Goal: Information Seeking & Learning: Learn about a topic

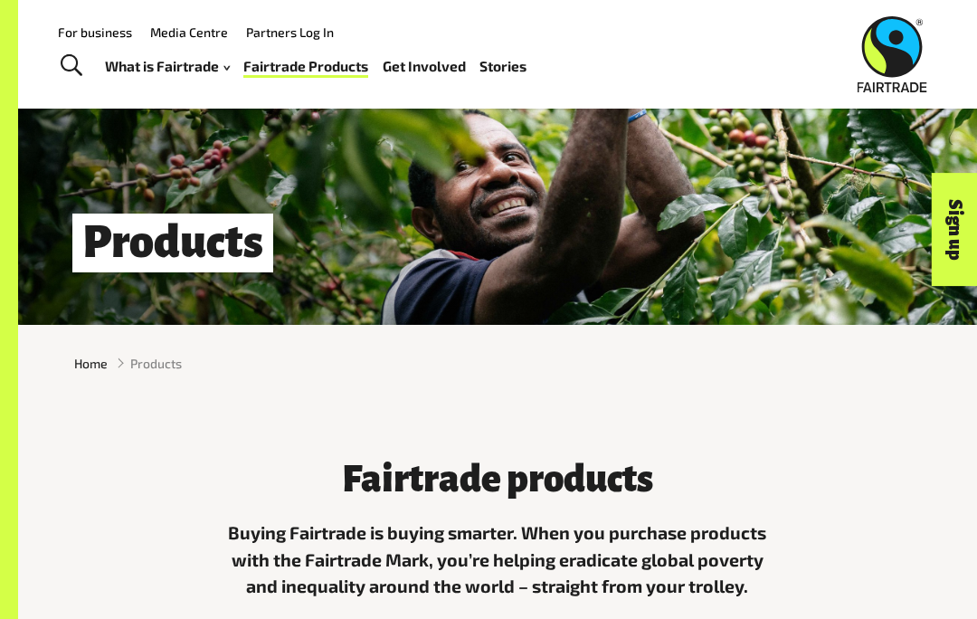
scroll to position [60, 0]
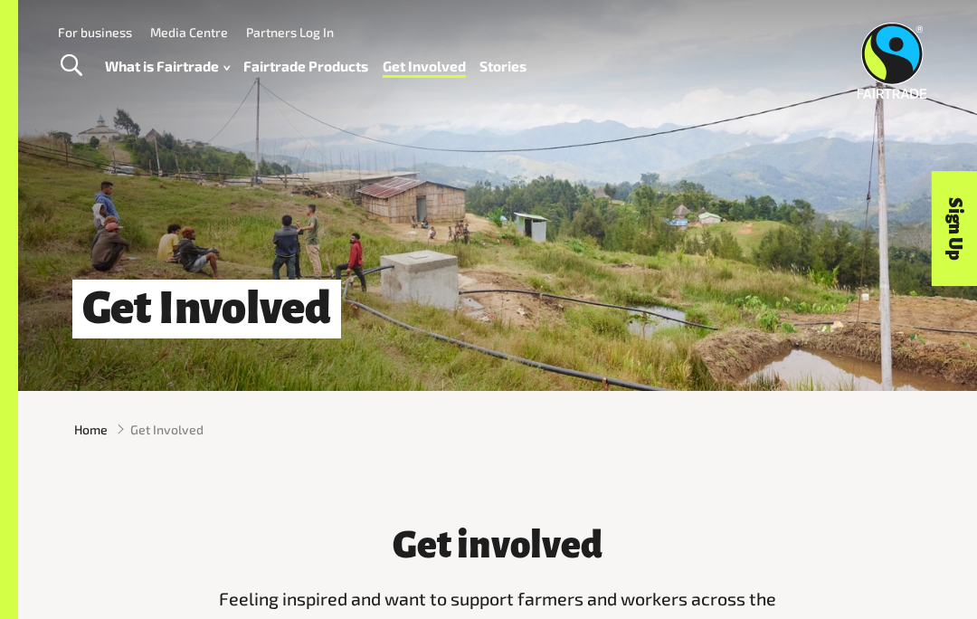
click at [310, 57] on link "Fairtrade Products" at bounding box center [305, 65] width 125 height 25
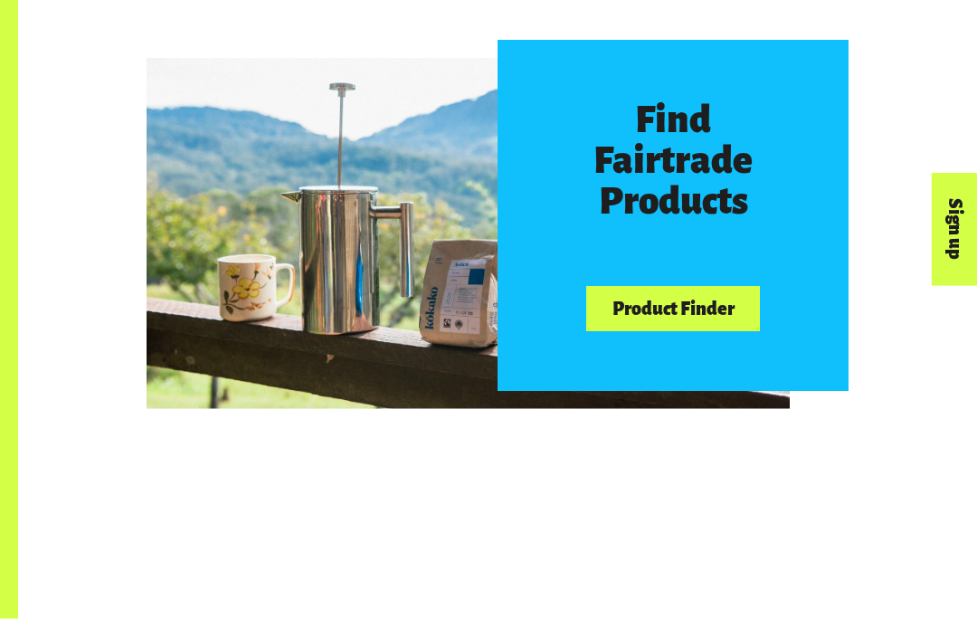
scroll to position [840, 0]
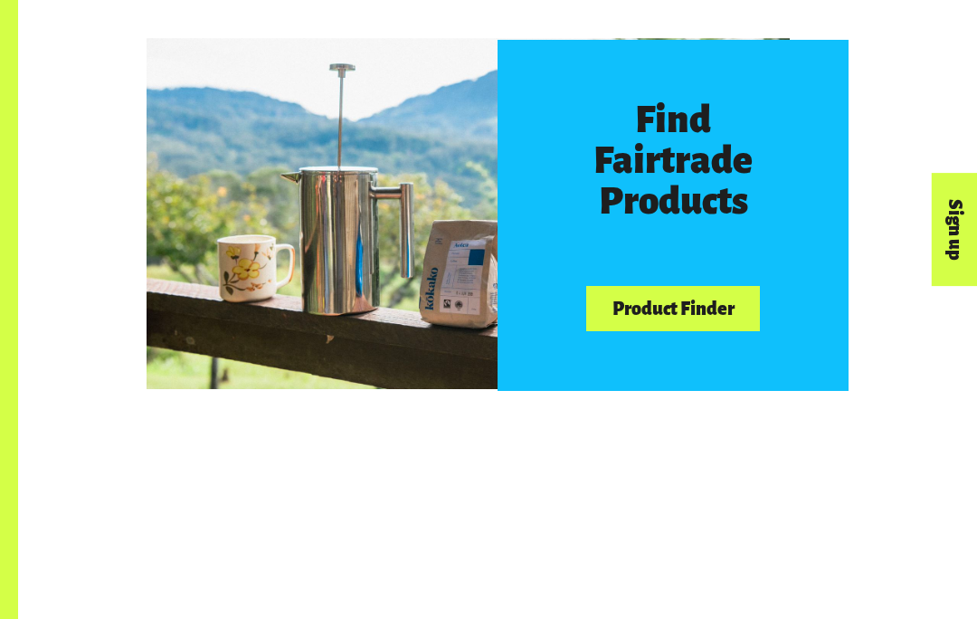
click at [727, 301] on link "Product Finder" at bounding box center [673, 309] width 174 height 46
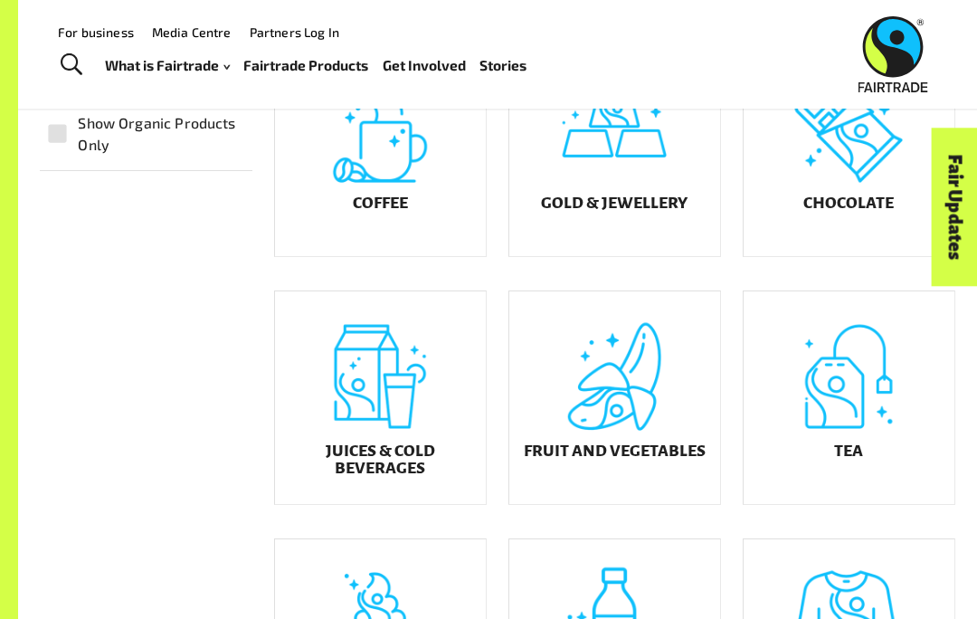
scroll to position [448, 0]
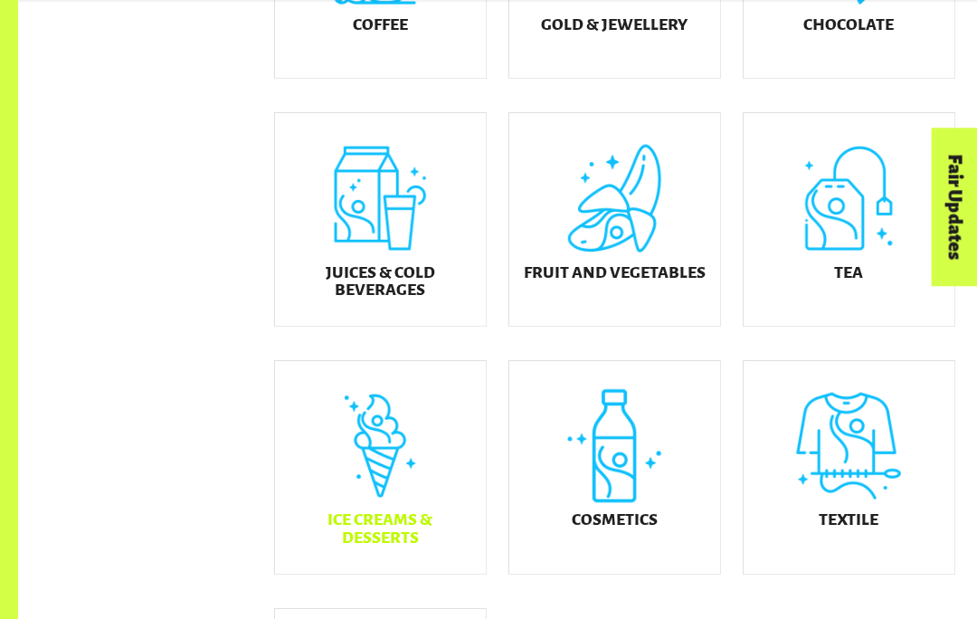
click at [428, 506] on div "Ice Creams & Desserts" at bounding box center [380, 467] width 211 height 213
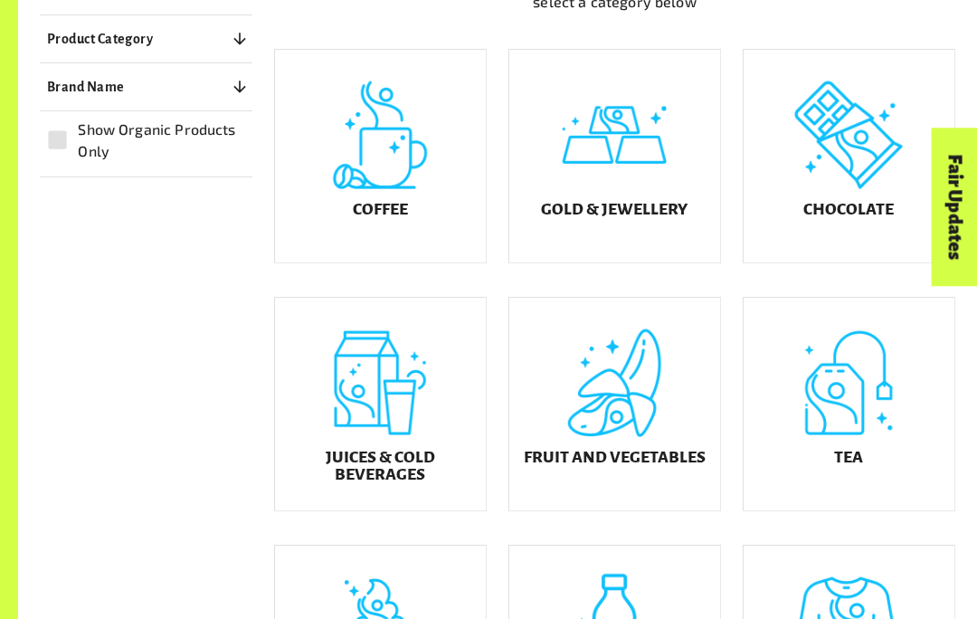
scroll to position [442, 0]
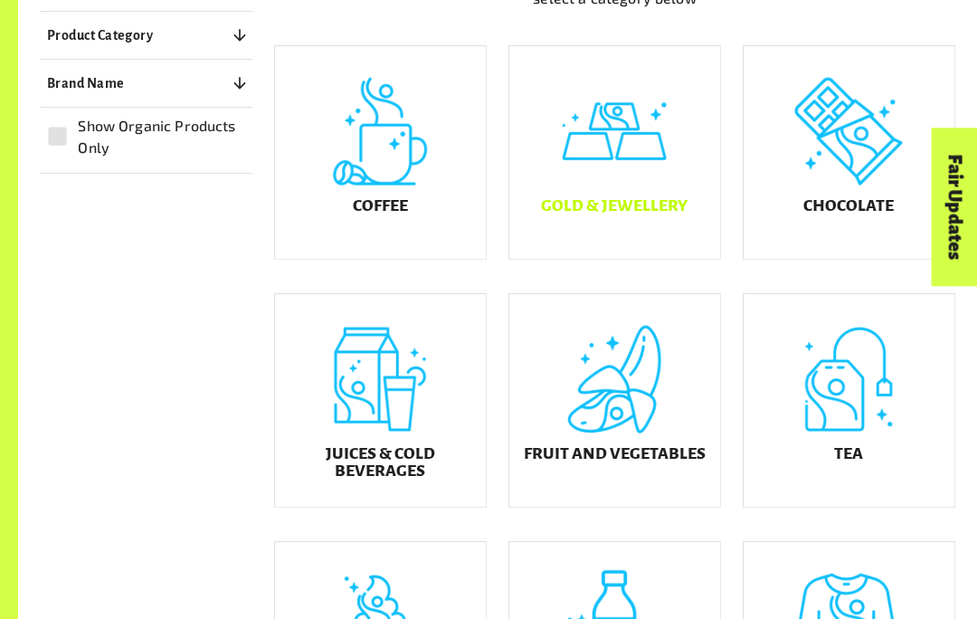
click at [657, 208] on div "Gold & Jewellery" at bounding box center [614, 152] width 211 height 213
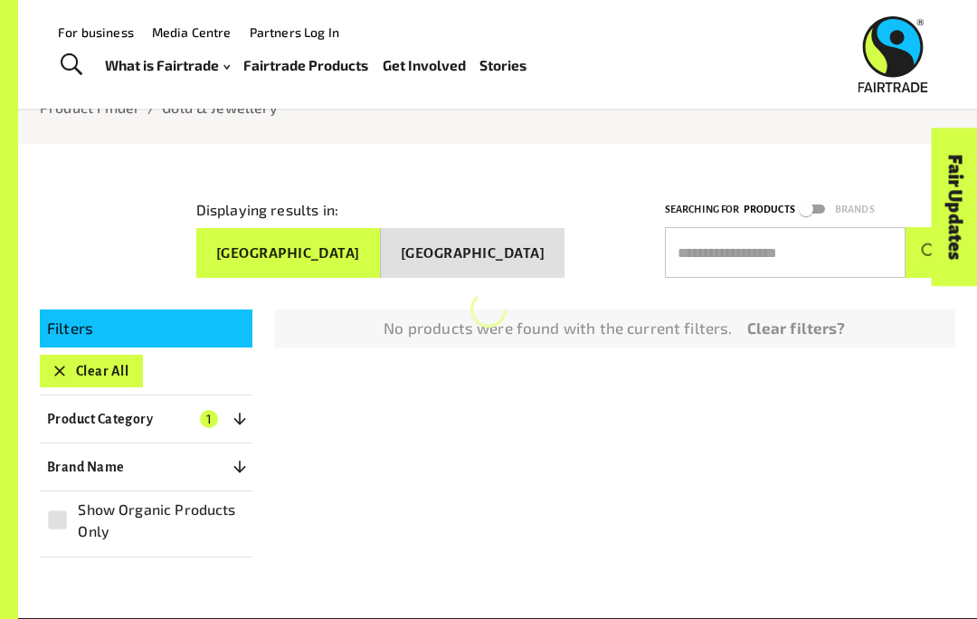
scroll to position [91, 0]
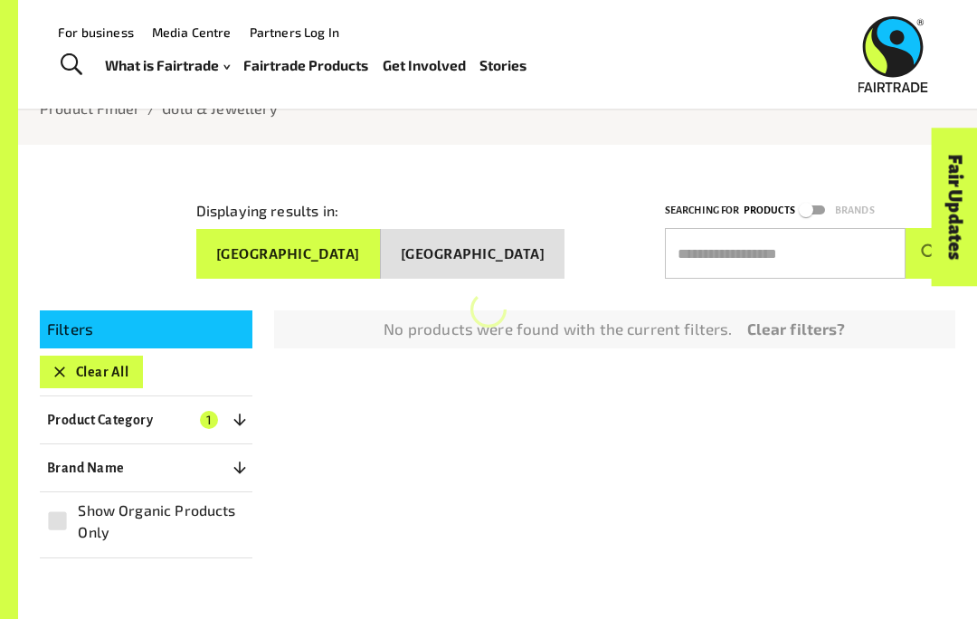
click at [767, 244] on input "text" at bounding box center [785, 253] width 241 height 51
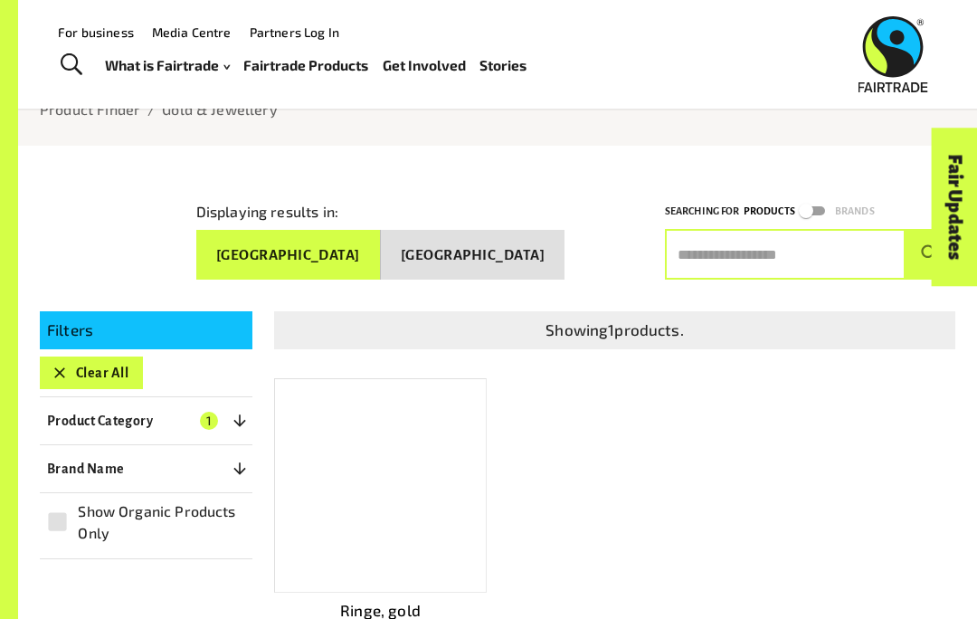
click at [774, 464] on div "Showing 1 products. Ringe, gold RENÉSIM" at bounding box center [603, 464] width 703 height 364
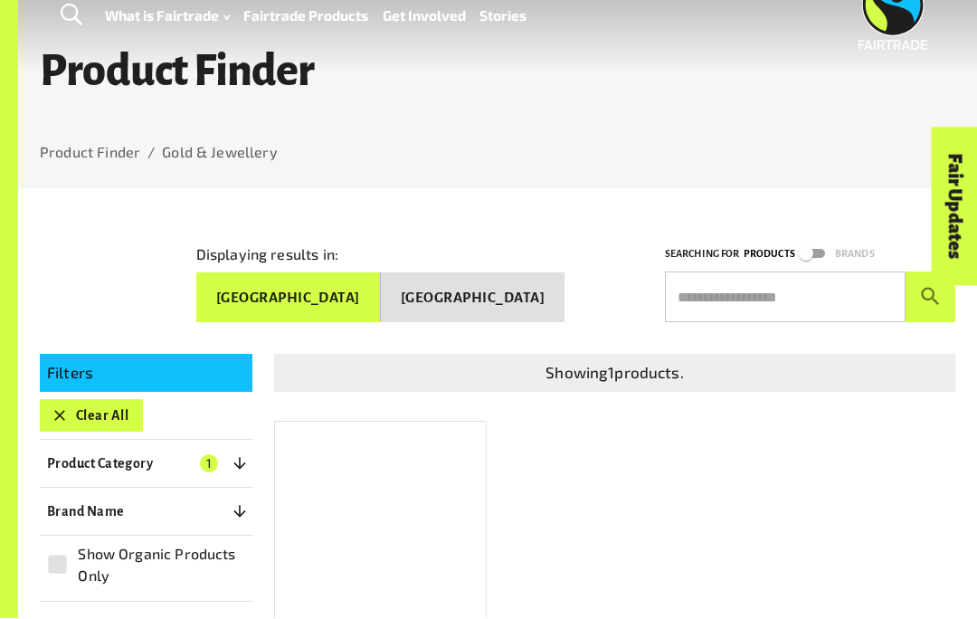
scroll to position [48, 0]
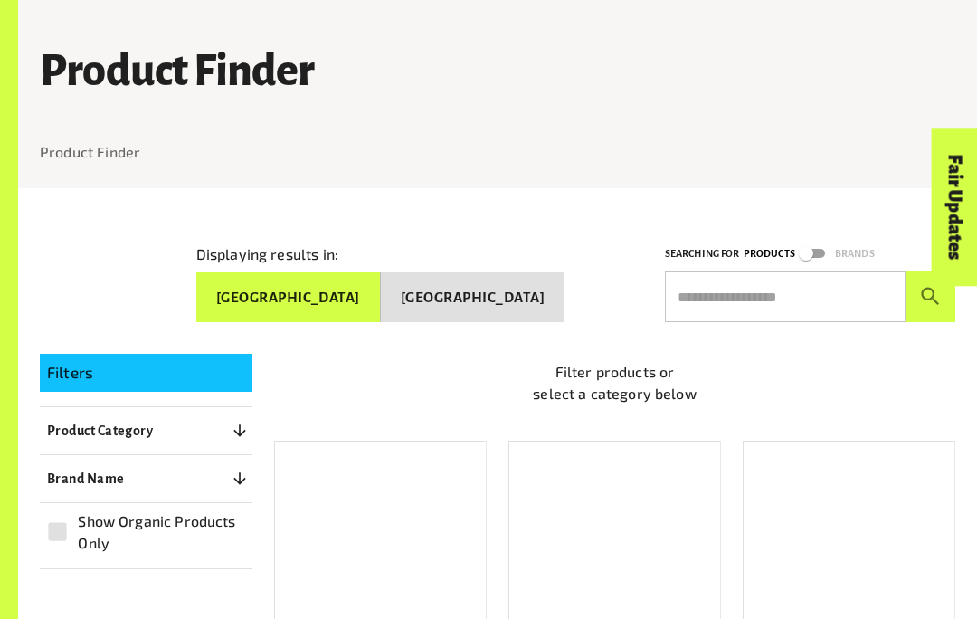
scroll to position [476, 0]
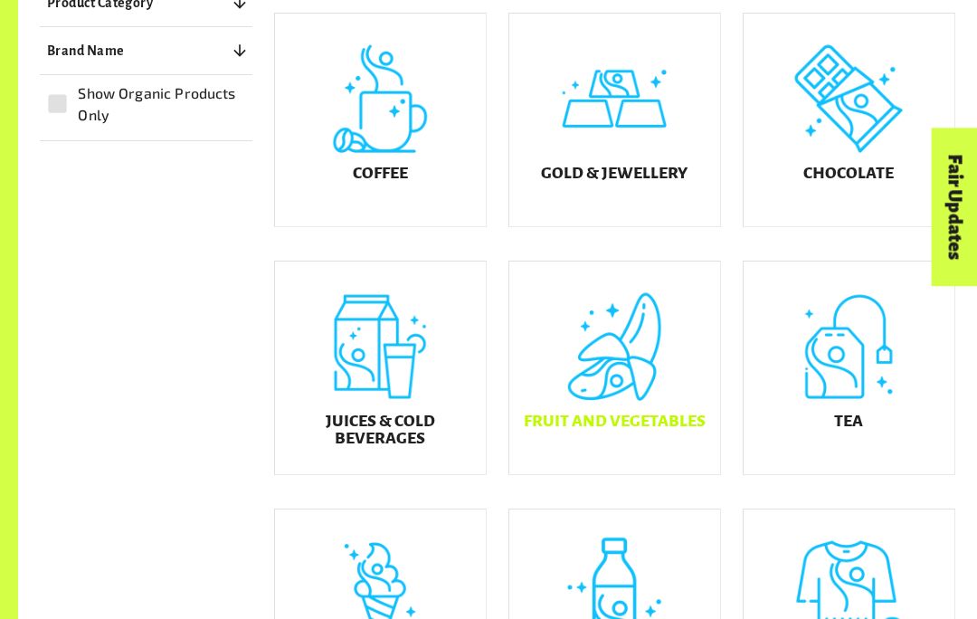
click at [651, 419] on div "Fruit and Vegetables" at bounding box center [614, 367] width 211 height 213
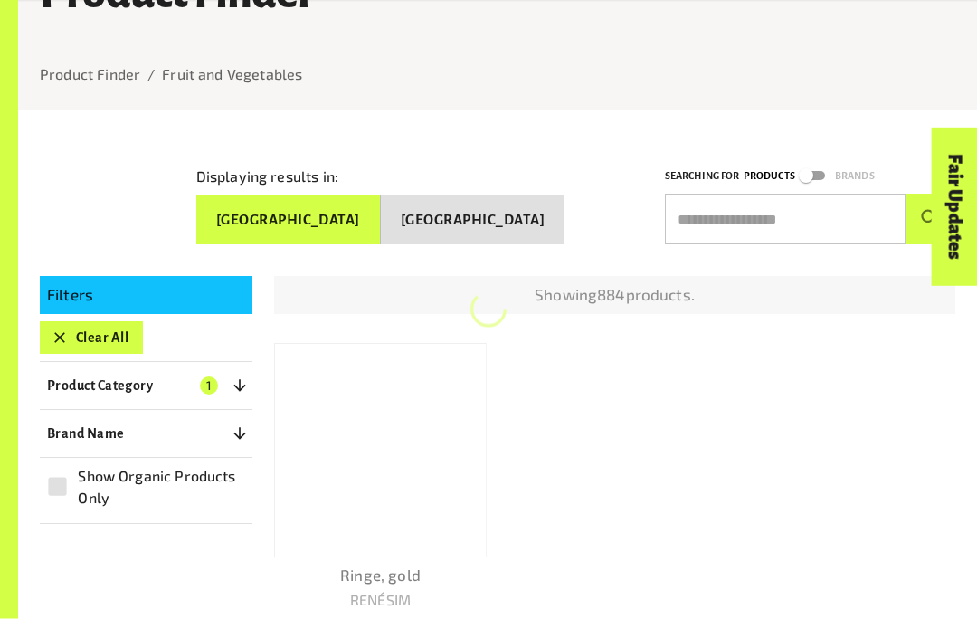
scroll to position [135, 0]
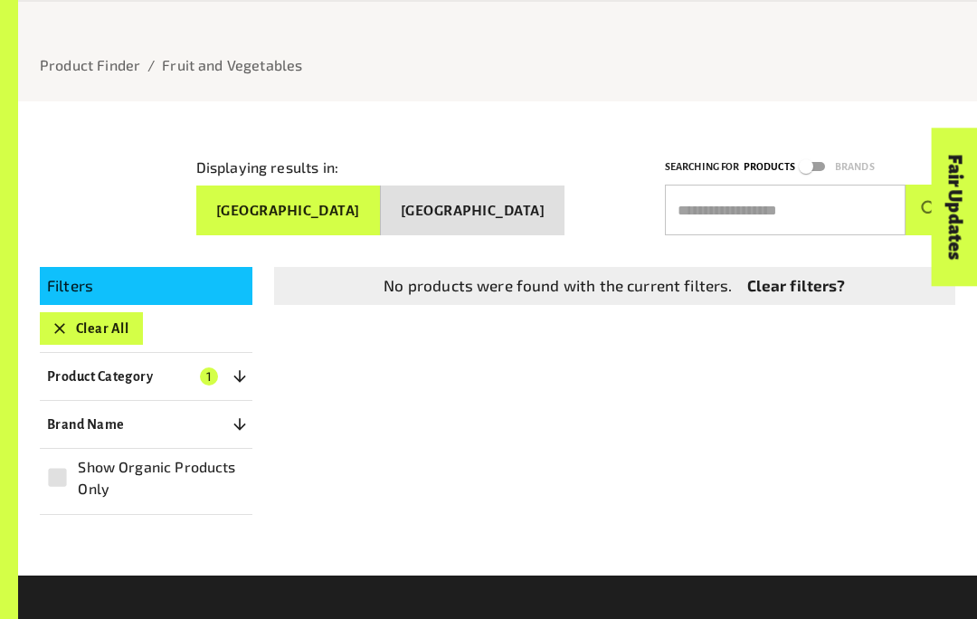
click at [855, 209] on input "text" at bounding box center [785, 210] width 241 height 51
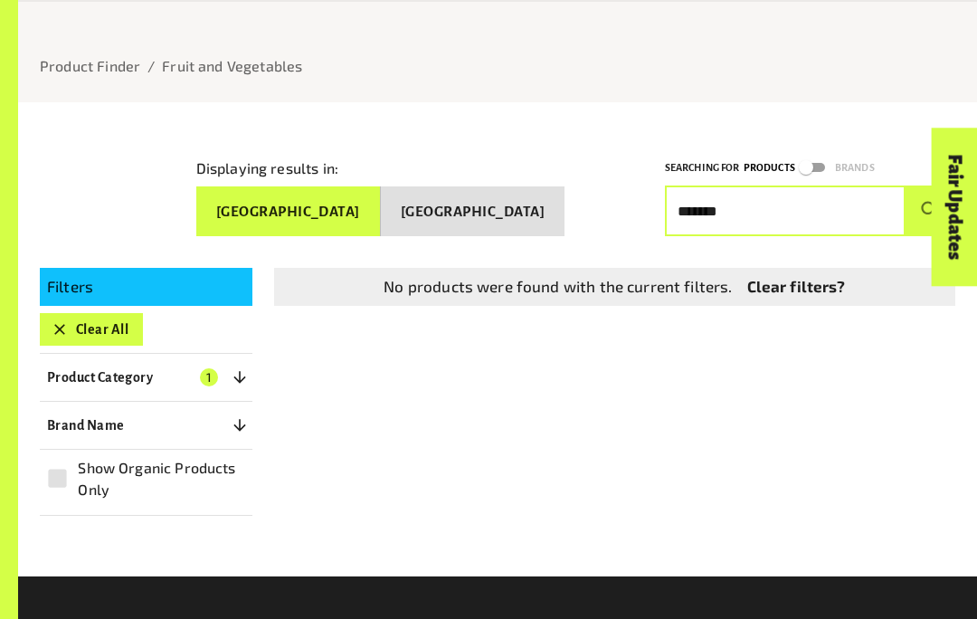
click at [930, 203] on button "submit" at bounding box center [930, 210] width 50 height 51
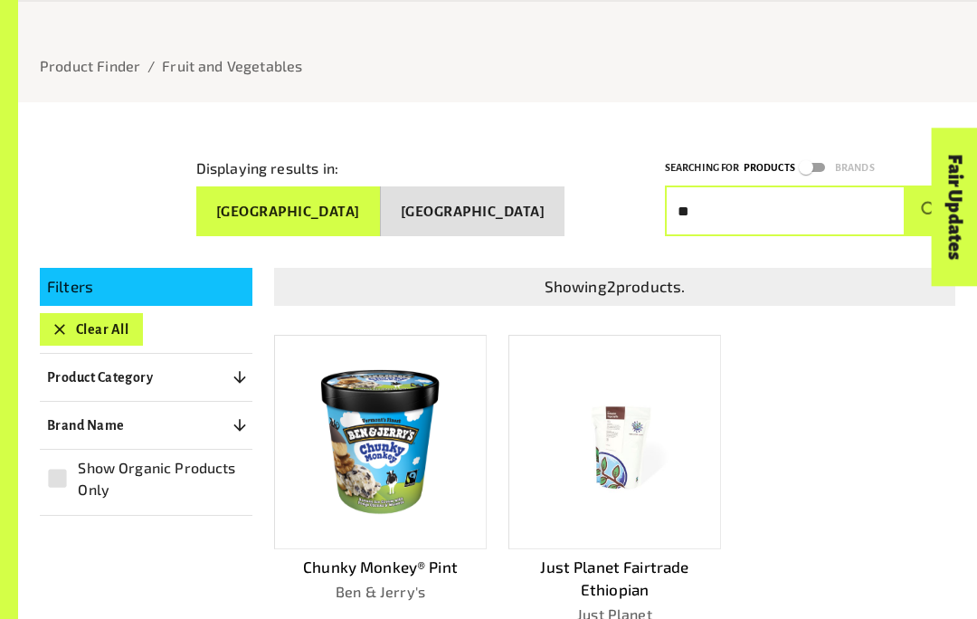
type input "*"
click at [422, 461] on img at bounding box center [381, 441] width 190 height 190
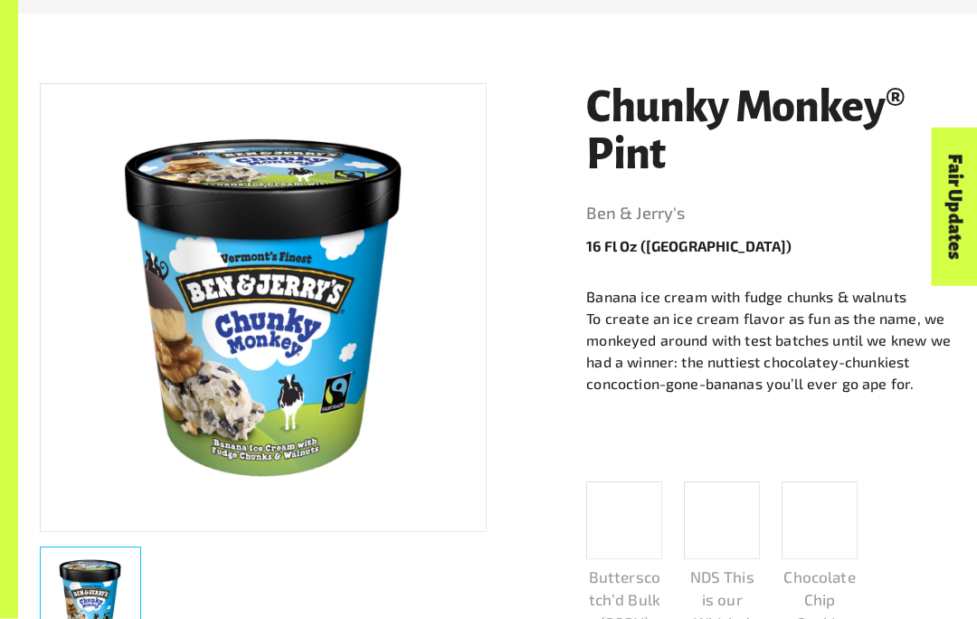
scroll to position [223, 0]
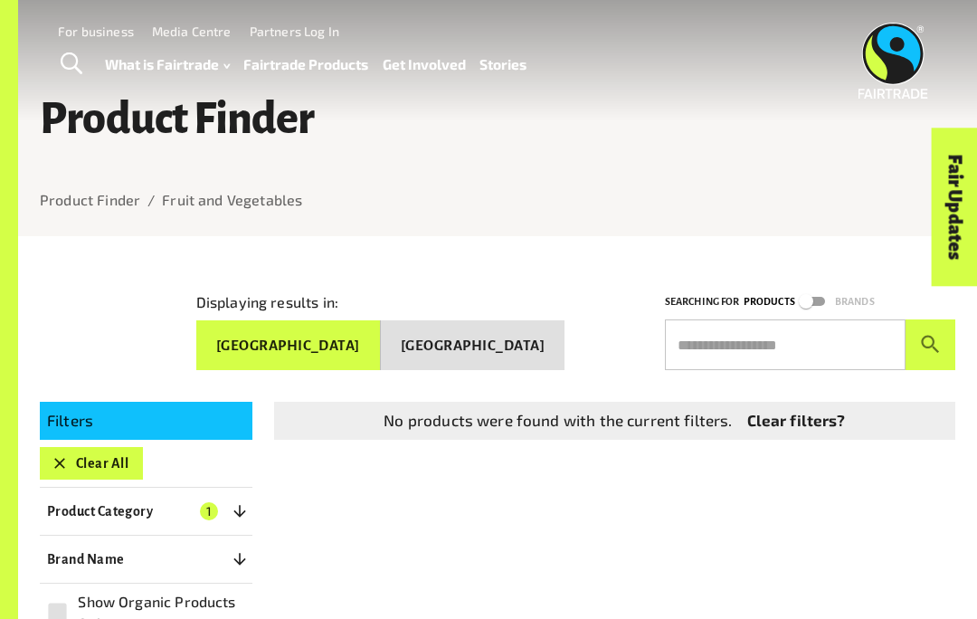
click at [798, 328] on input "text" at bounding box center [785, 344] width 241 height 51
type input "******"
click at [930, 337] on button "submit" at bounding box center [930, 344] width 50 height 51
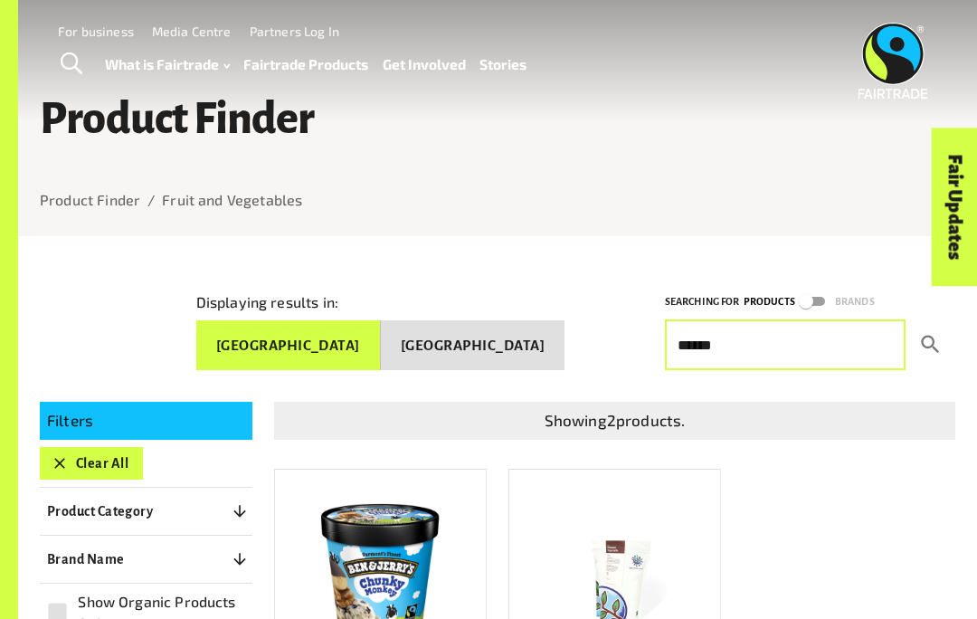
click at [948, 342] on button "submit" at bounding box center [930, 344] width 50 height 51
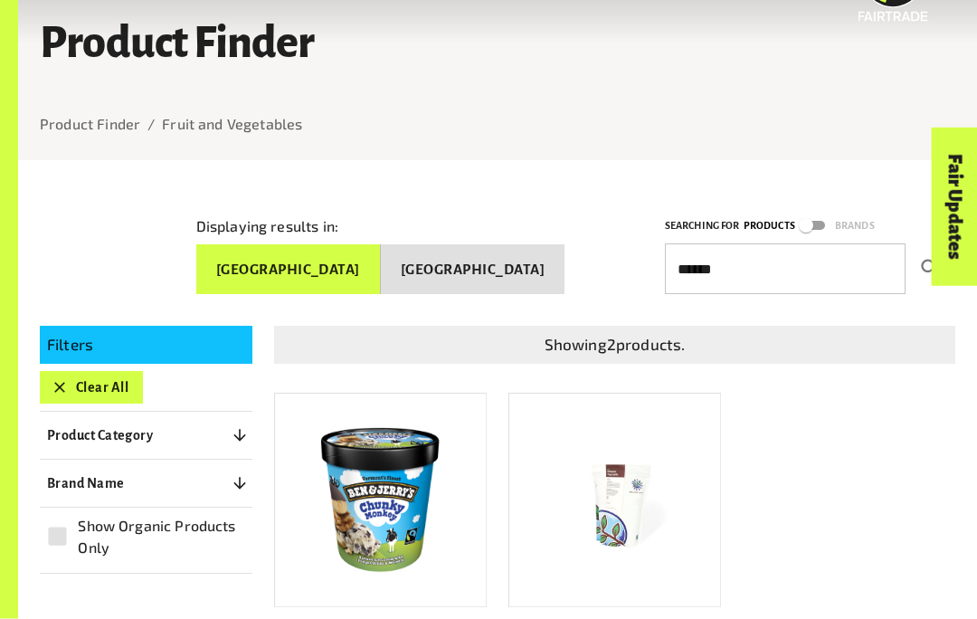
scroll to position [76, 0]
click at [922, 260] on icon "submit" at bounding box center [930, 269] width 18 height 18
click at [918, 263] on icon "submit" at bounding box center [930, 268] width 24 height 24
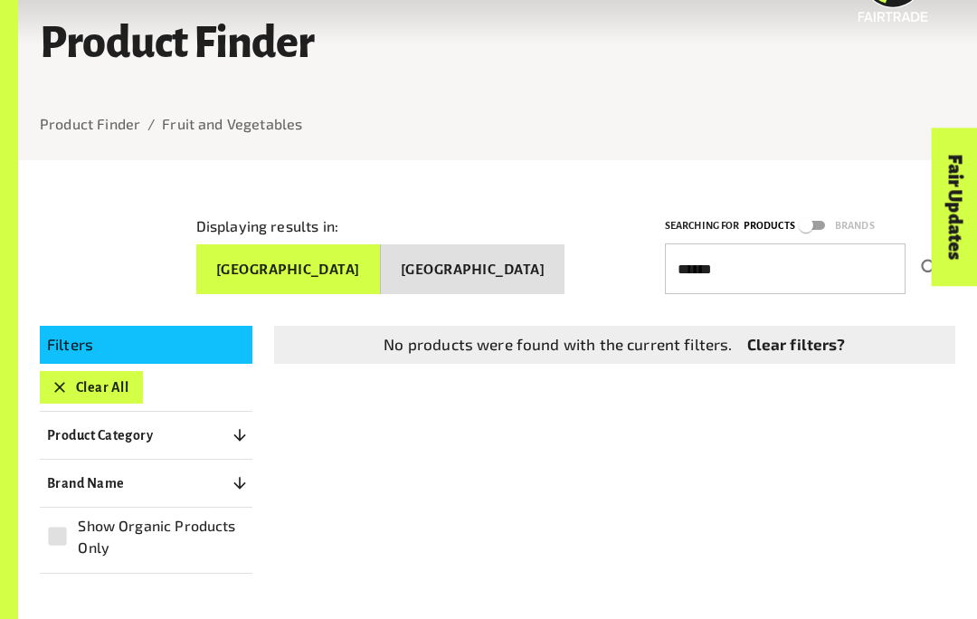
click at [911, 259] on button "submit" at bounding box center [930, 268] width 50 height 51
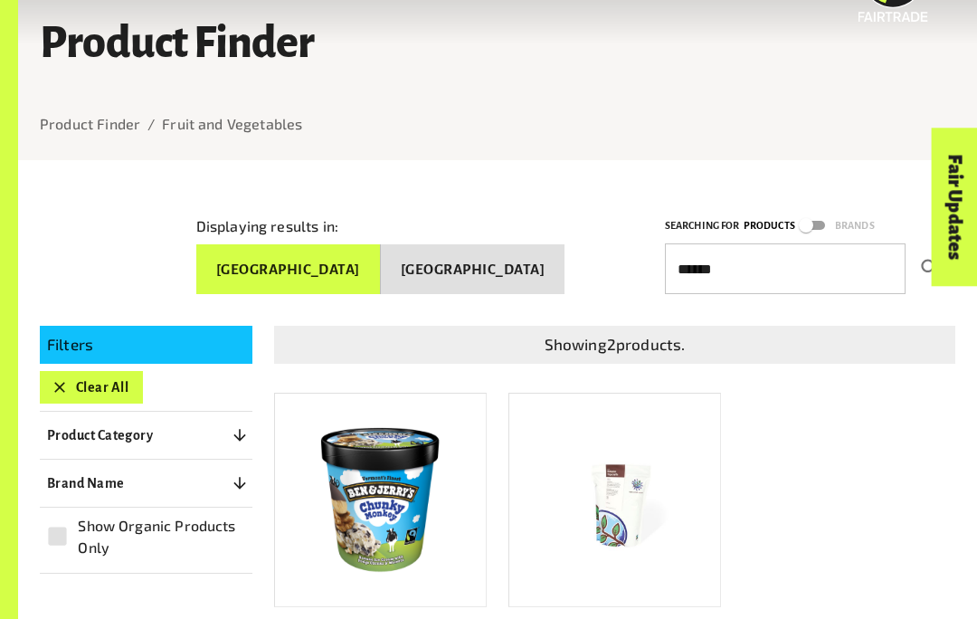
click at [913, 263] on button "submit" at bounding box center [930, 268] width 50 height 51
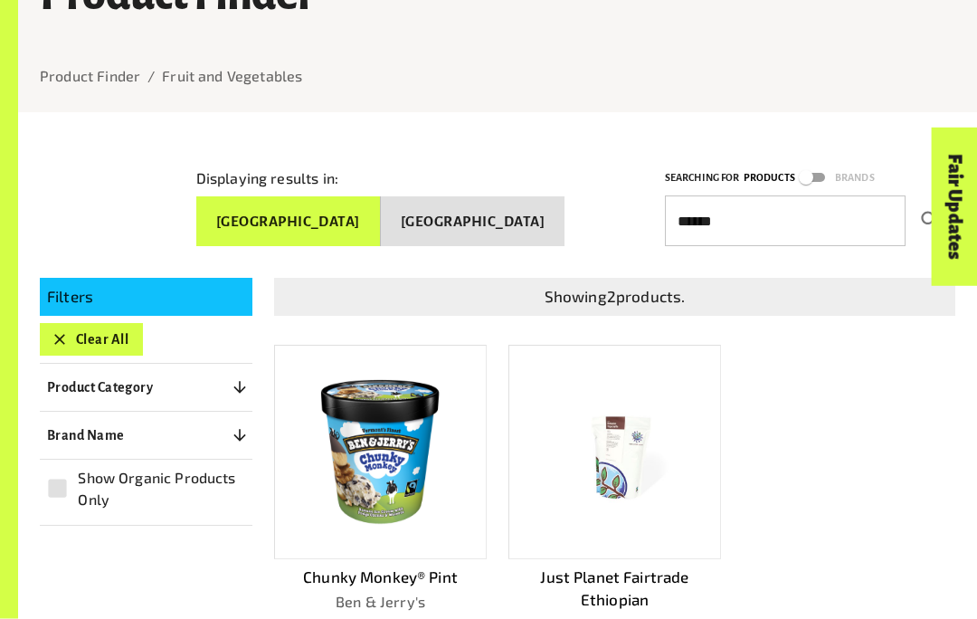
scroll to position [128, 0]
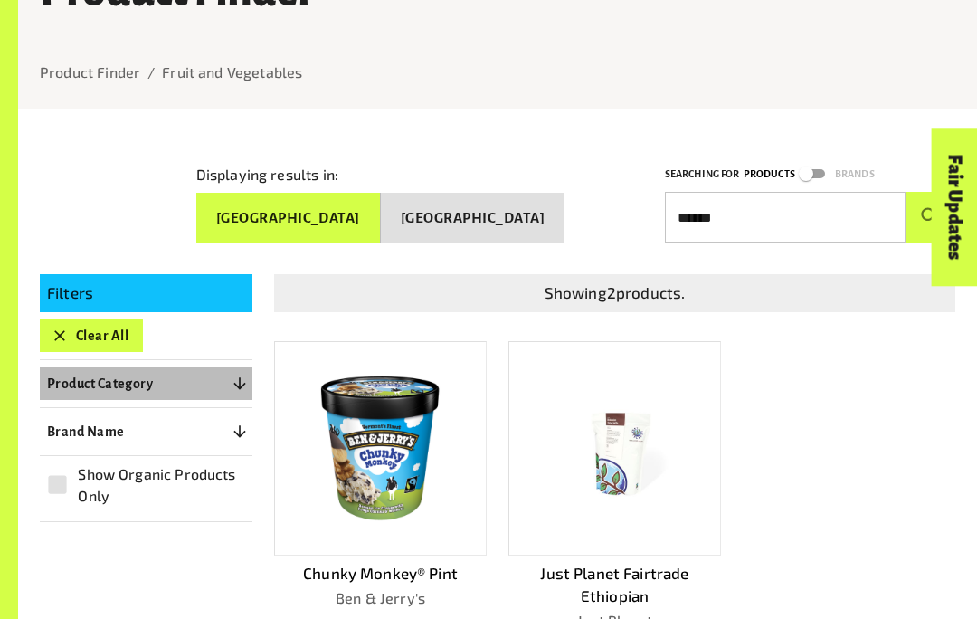
click at [64, 374] on p "Product Category" at bounding box center [100, 384] width 106 height 22
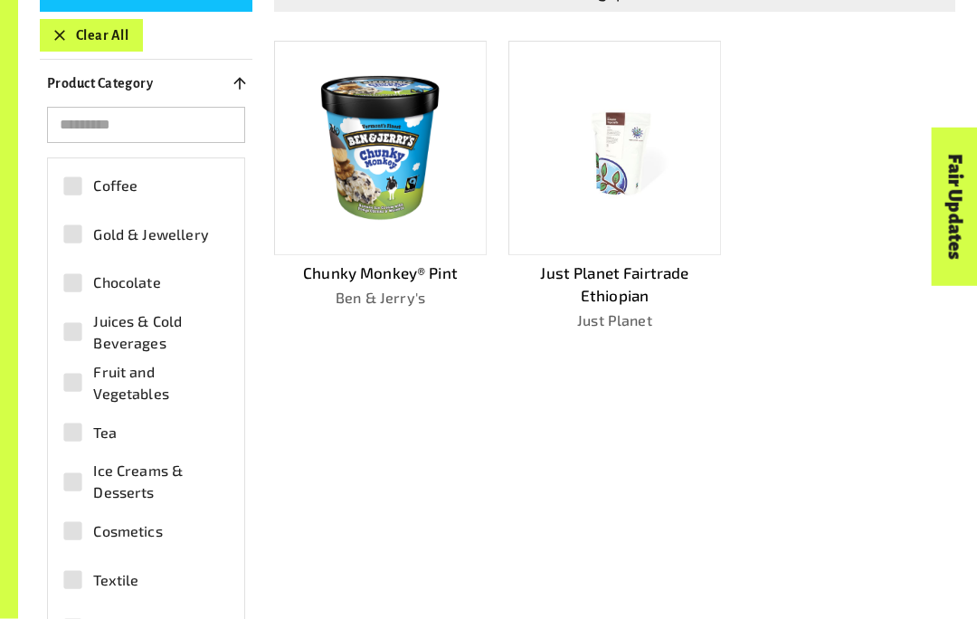
scroll to position [431, 0]
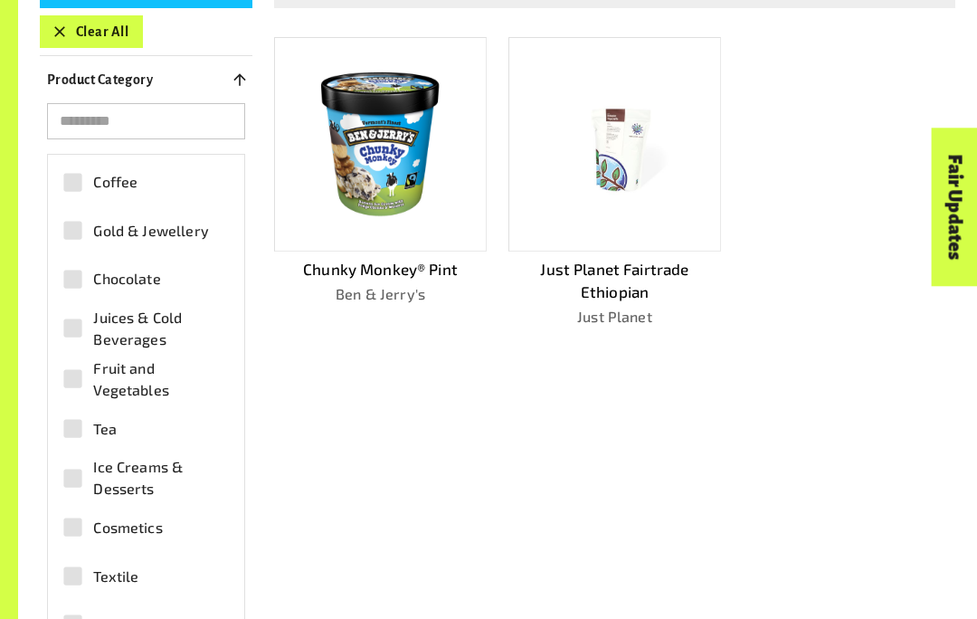
click at [178, 367] on span "Fruit and Vegetables" at bounding box center [156, 378] width 127 height 43
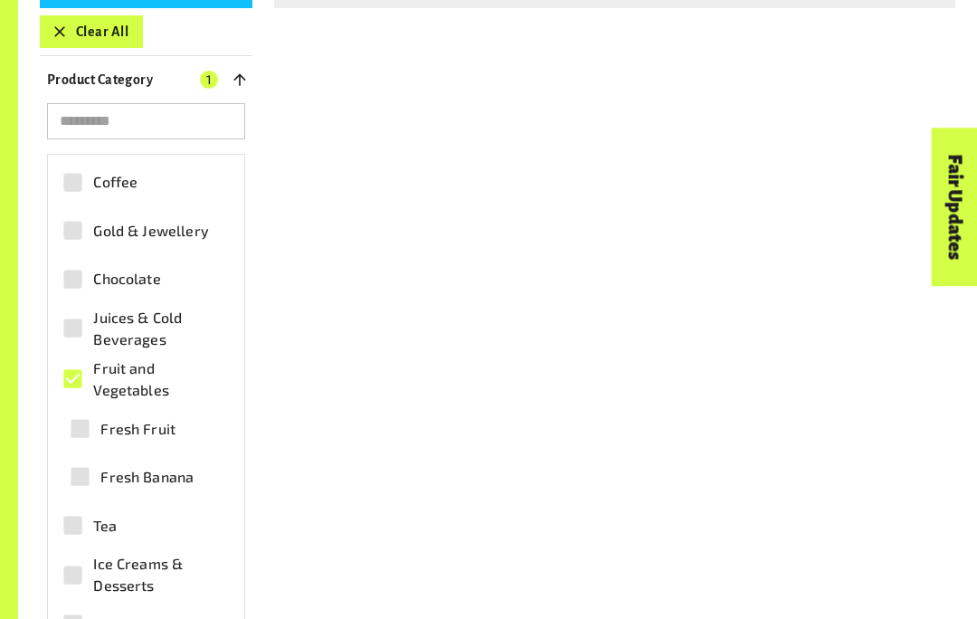
click at [153, 475] on span "Fresh Banana" at bounding box center [146, 477] width 93 height 22
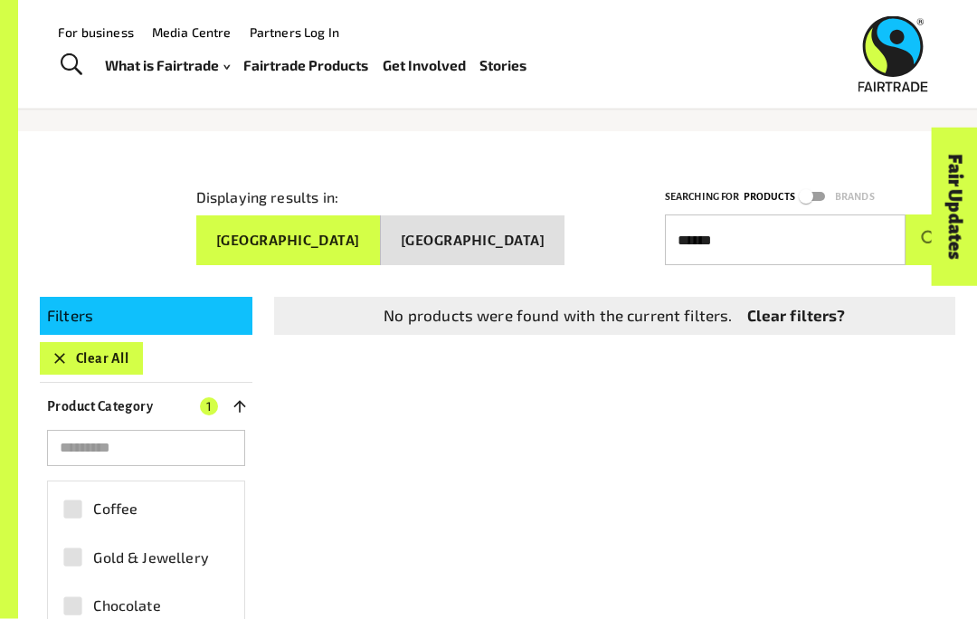
scroll to position [90, 0]
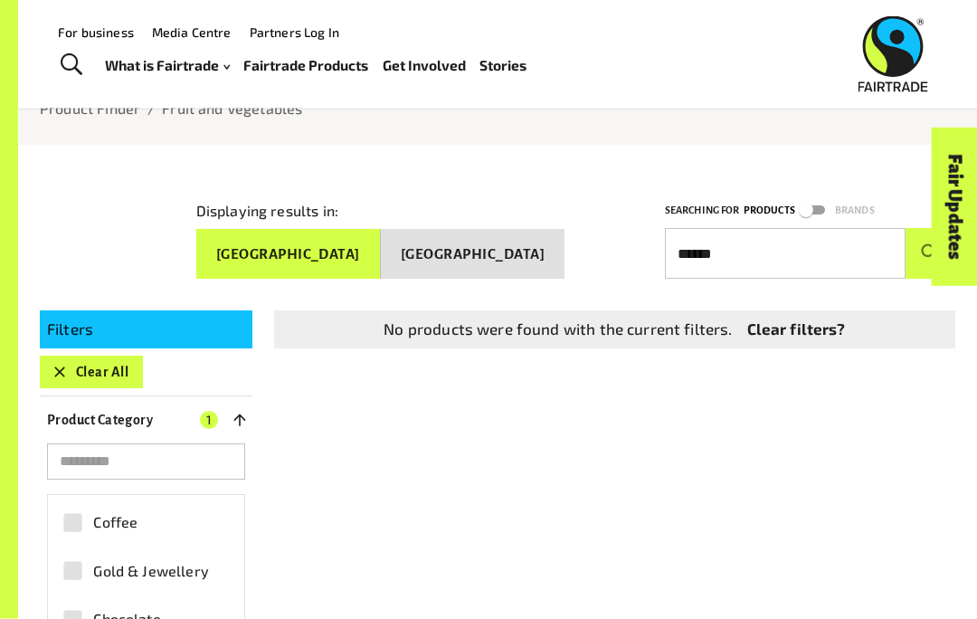
click at [904, 255] on div "Fair Updates" at bounding box center [852, 264] width 158 height 46
click at [905, 240] on button "submit" at bounding box center [930, 254] width 50 height 51
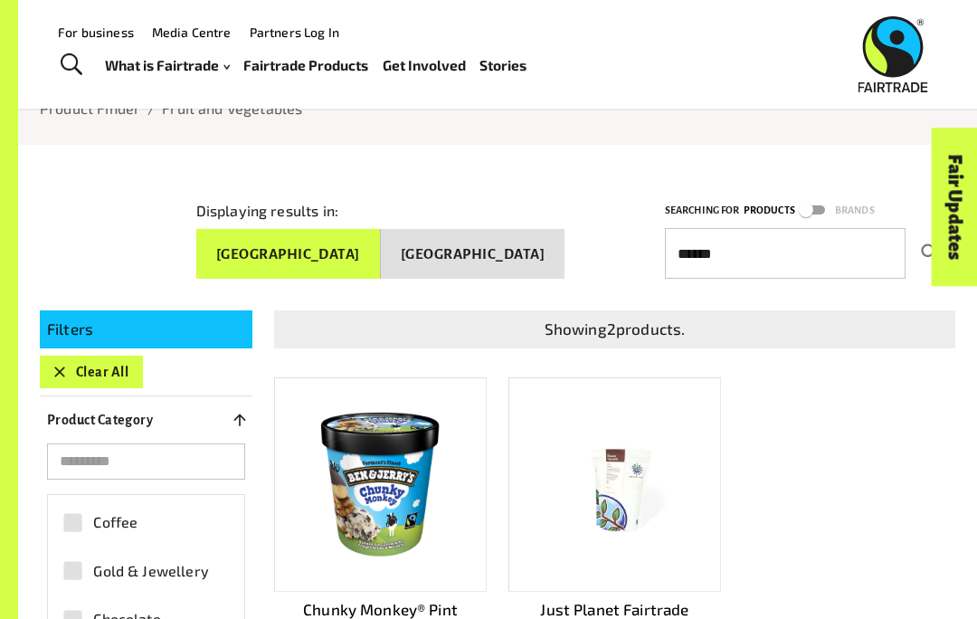
click at [905, 240] on input "******" at bounding box center [785, 253] width 241 height 51
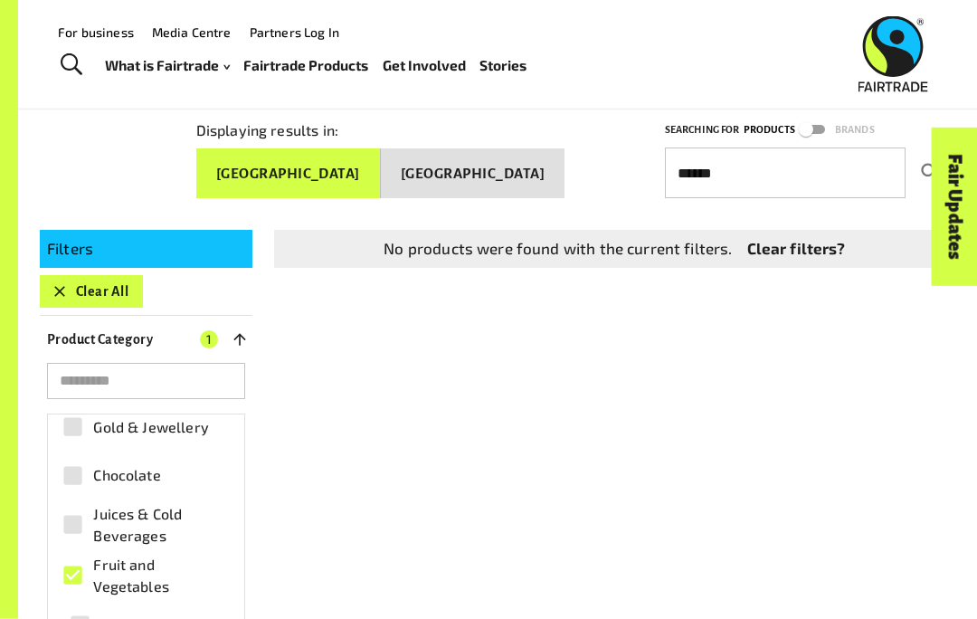
scroll to position [61, 0]
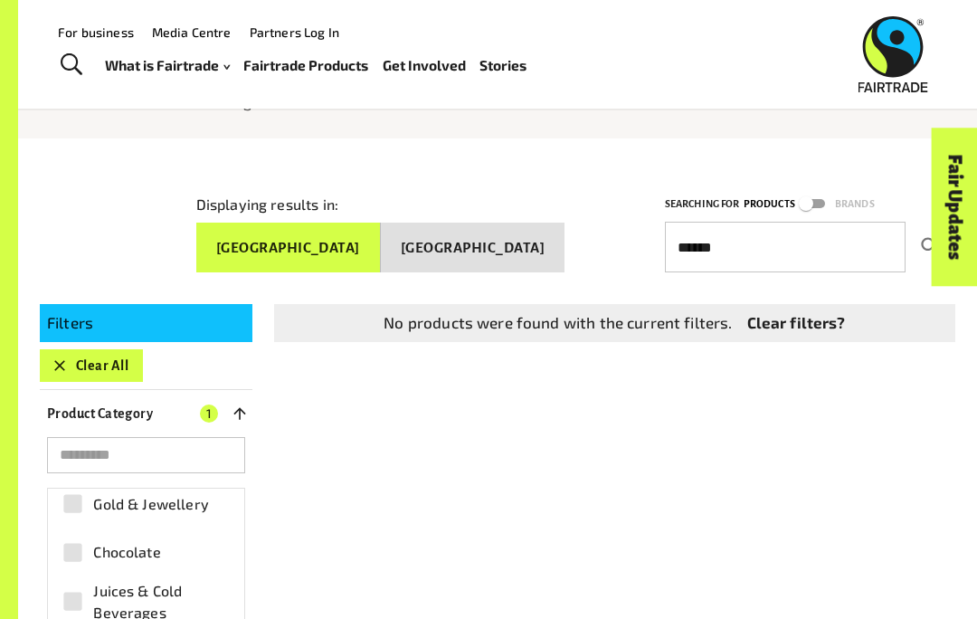
click at [660, 0] on div "Menu For business Media Centre Partners Log In What is Fairtrade How Fairtrade …" at bounding box center [488, 54] width 977 height 109
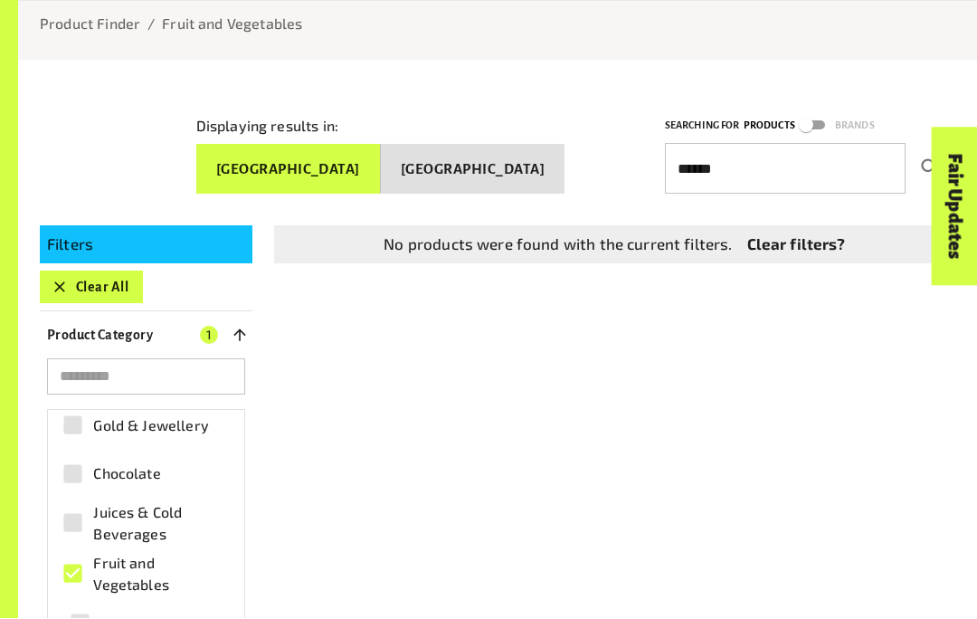
scroll to position [176, 0]
